Goal: Navigation & Orientation: Find specific page/section

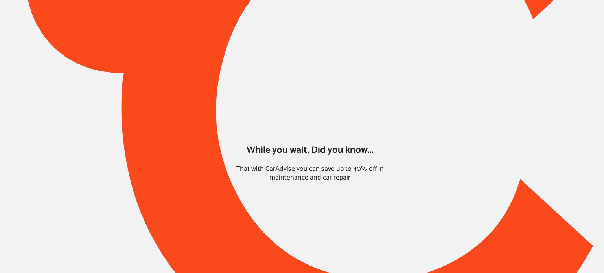
type input "*****"
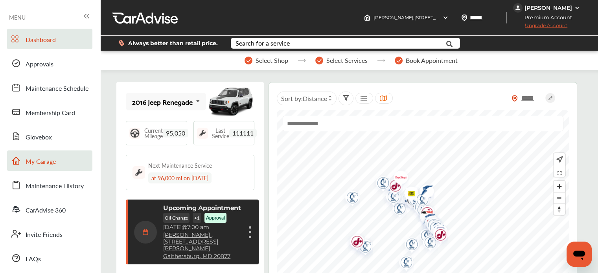
click at [30, 161] on span "My Garage" at bounding box center [41, 162] width 30 height 10
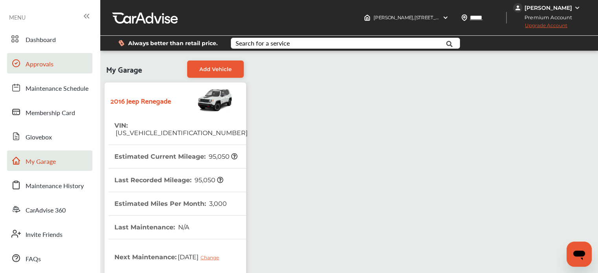
click at [22, 73] on link "Approvals" at bounding box center [49, 63] width 85 height 20
